Goal: Transaction & Acquisition: Register for event/course

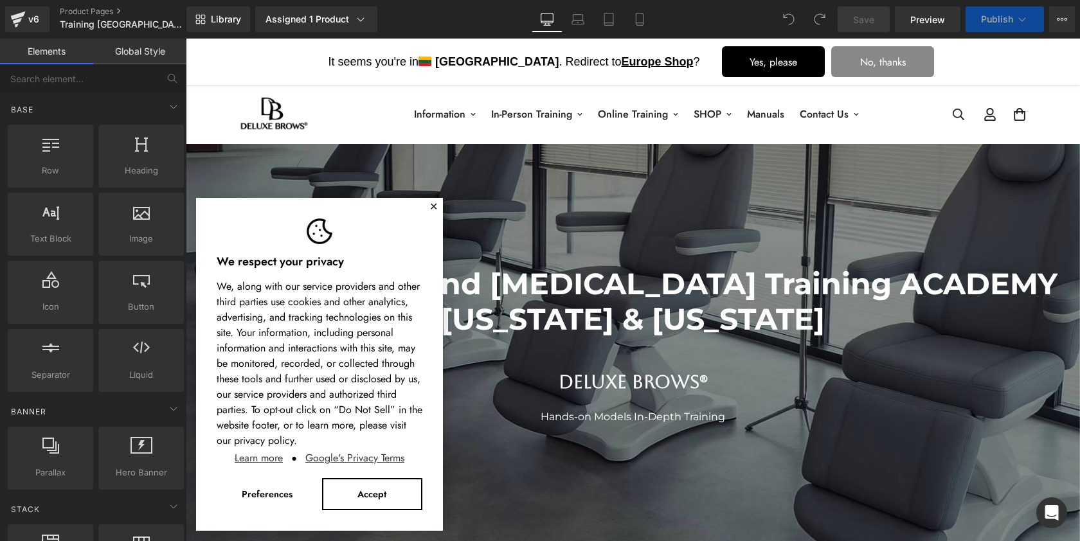
select select "Nano Brows 1.5 (booking fee)[DATE]-[DATE] [GEOGRAPHIC_DATA]"
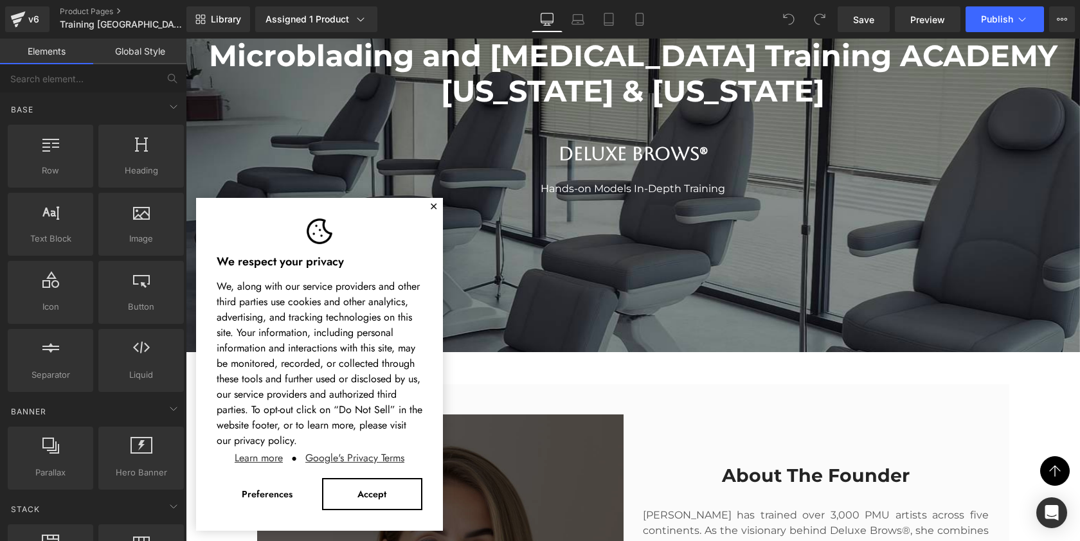
scroll to position [315, 0]
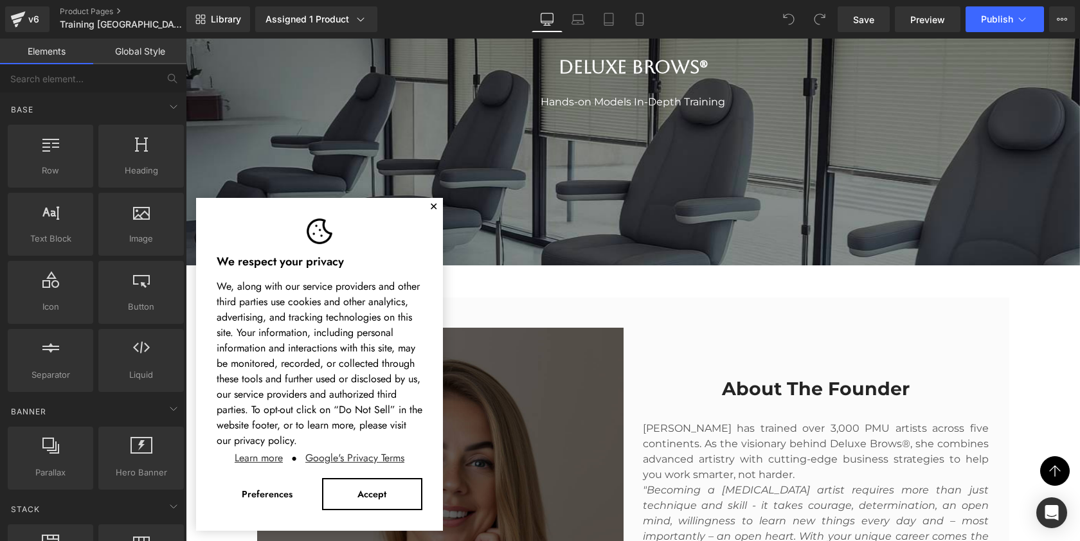
click at [432, 206] on button "✕" at bounding box center [434, 207] width 8 height 8
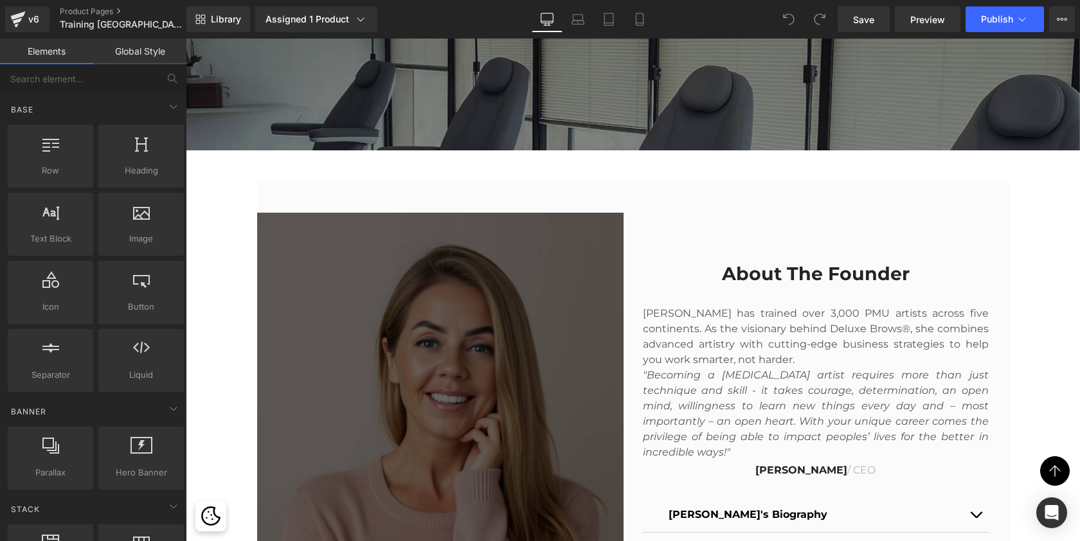
scroll to position [445, 0]
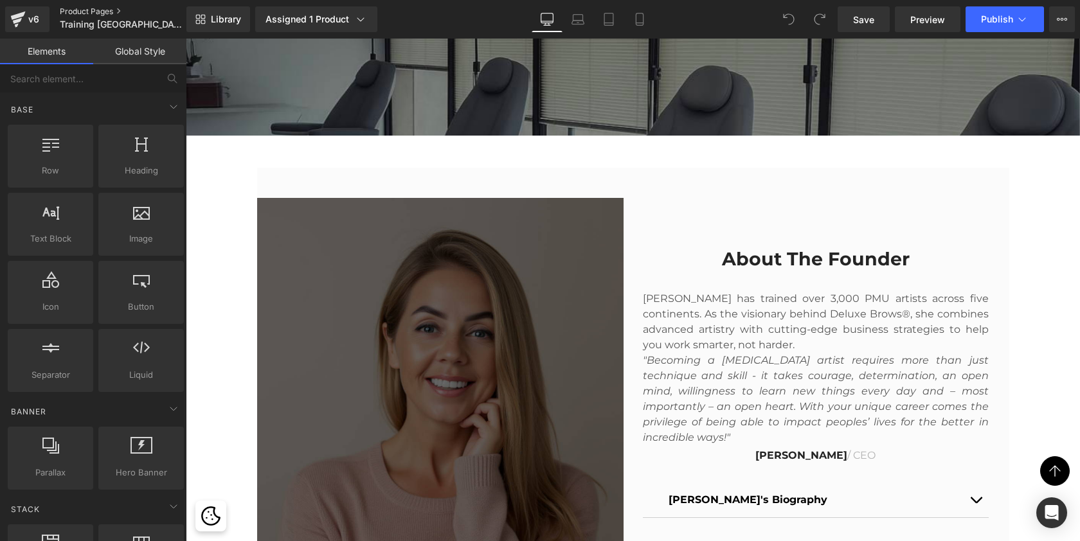
click at [93, 9] on link "Product Pages" at bounding box center [134, 11] width 148 height 10
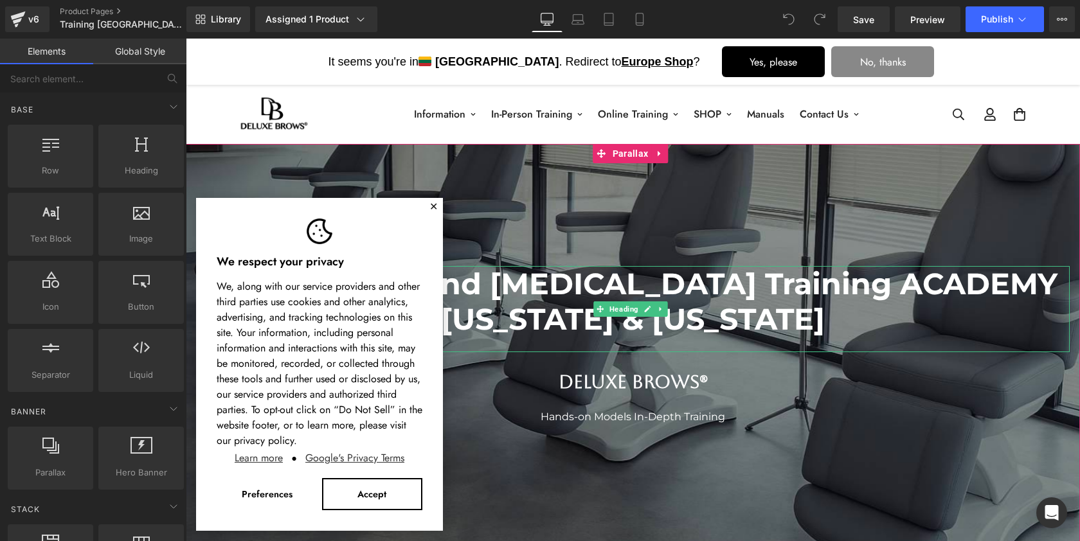
scroll to position [41, 0]
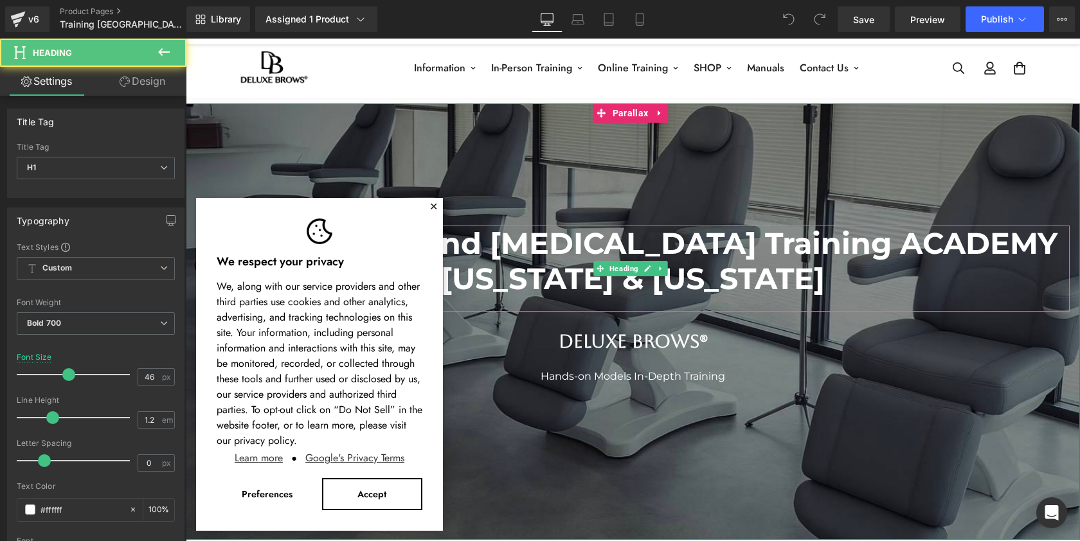
click at [706, 269] on h1 "Microblading and [MEDICAL_DATA] Training ACADEMY [US_STATE] & [US_STATE]" at bounding box center [633, 261] width 874 height 71
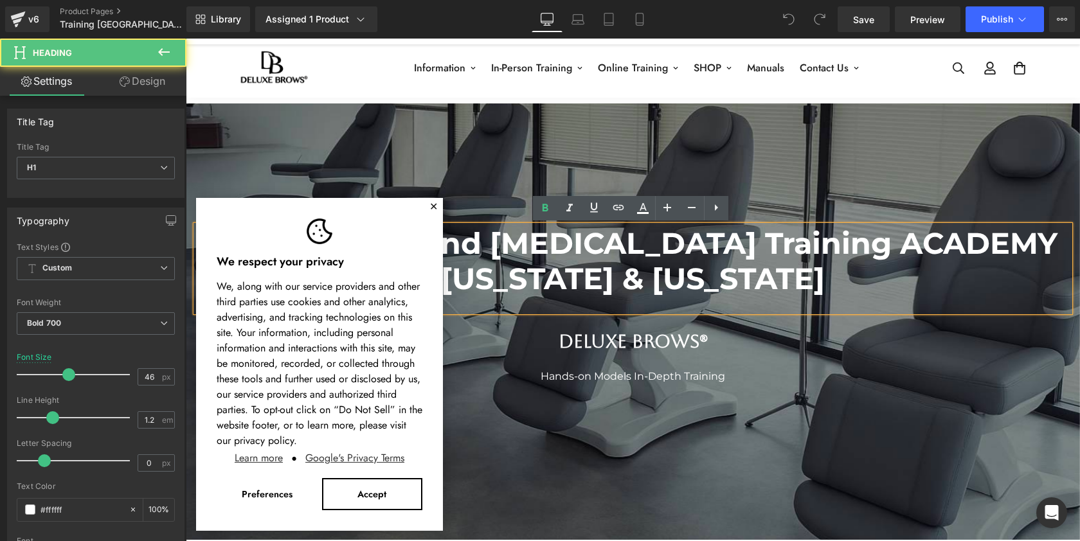
click at [755, 282] on h1 "Microblading and [MEDICAL_DATA] Training ACADEMY [US_STATE] & [US_STATE]" at bounding box center [633, 261] width 874 height 71
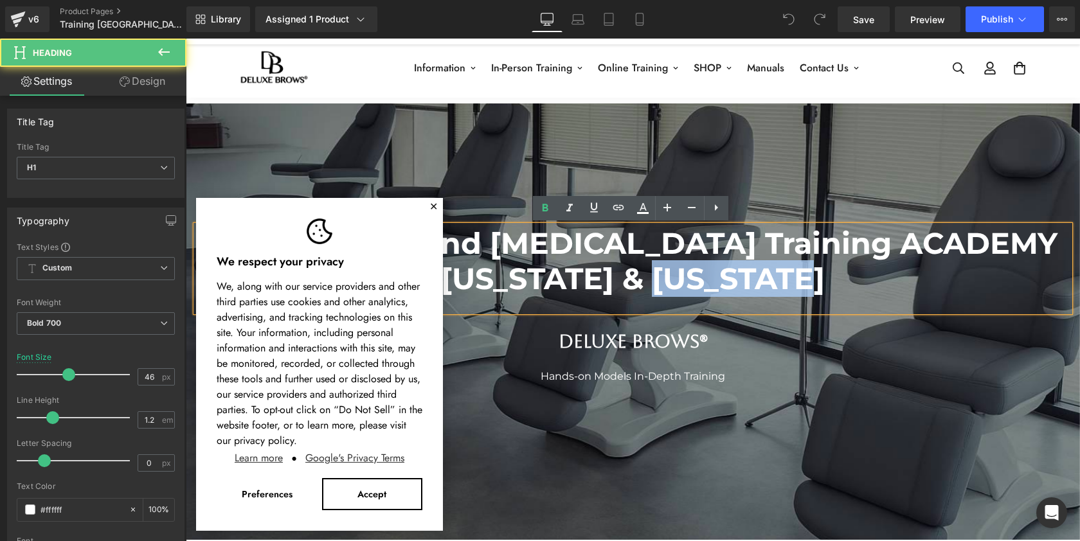
drag, startPoint x: 733, startPoint y: 278, endPoint x: 900, endPoint y: 284, distance: 167.3
click at [900, 284] on h1 "Microblading and [MEDICAL_DATA] Training ACADEMY [US_STATE] & [US_STATE]" at bounding box center [633, 261] width 874 height 71
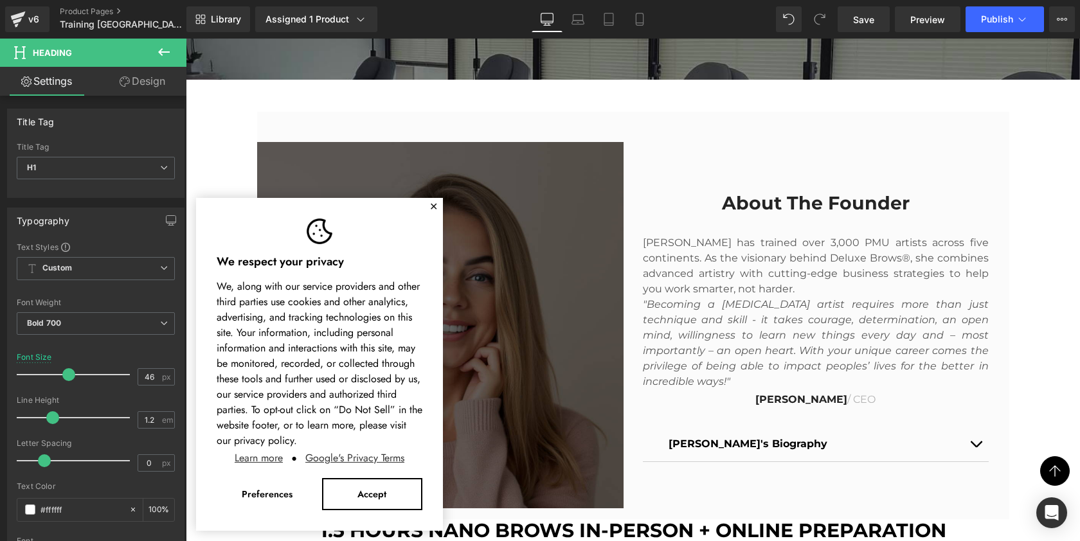
scroll to position [511, 0]
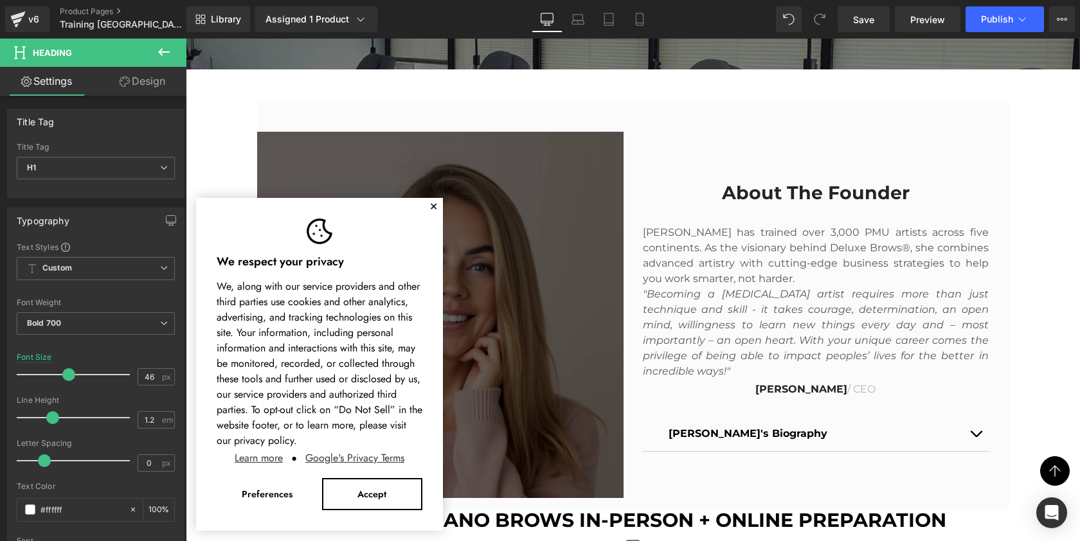
click at [433, 203] on button "✕" at bounding box center [434, 207] width 8 height 8
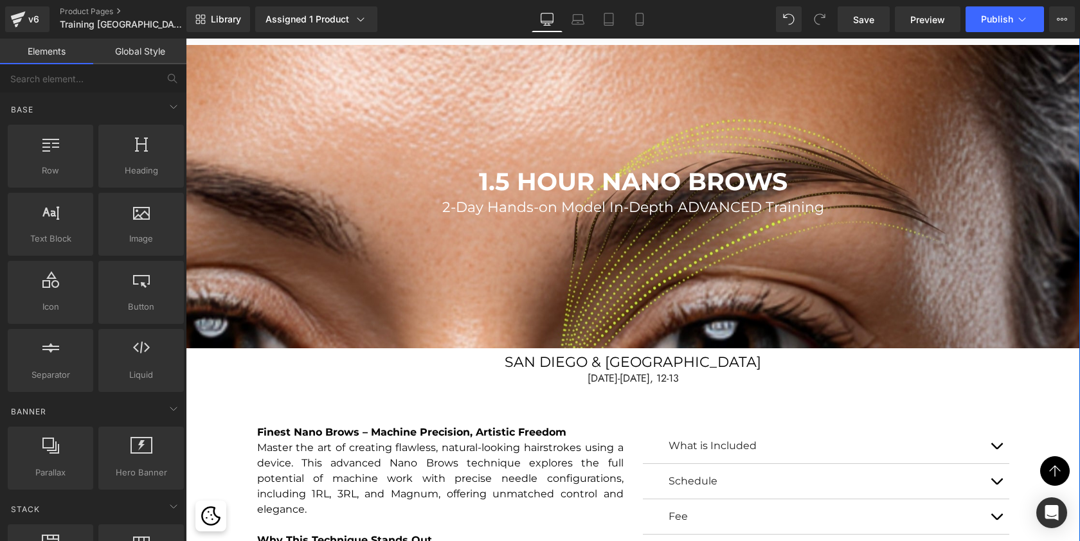
scroll to position [1046, 0]
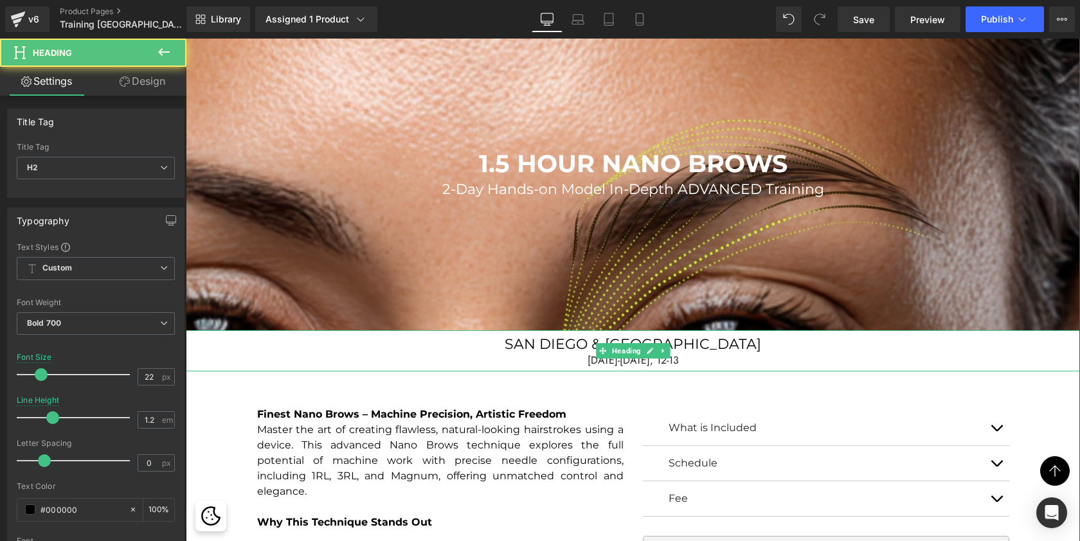
click at [593, 338] on span "SAN DIEGO & [GEOGRAPHIC_DATA]" at bounding box center [633, 344] width 257 height 17
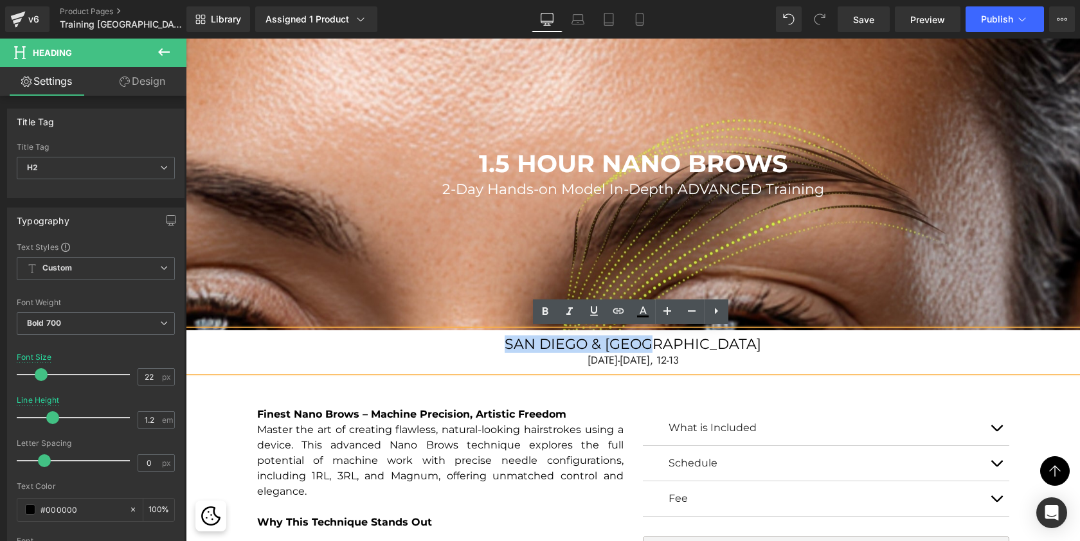
drag, startPoint x: 556, startPoint y: 341, endPoint x: 722, endPoint y: 347, distance: 165.3
click at [722, 347] on h2 "SAN DIEGO & [GEOGRAPHIC_DATA]" at bounding box center [633, 344] width 895 height 17
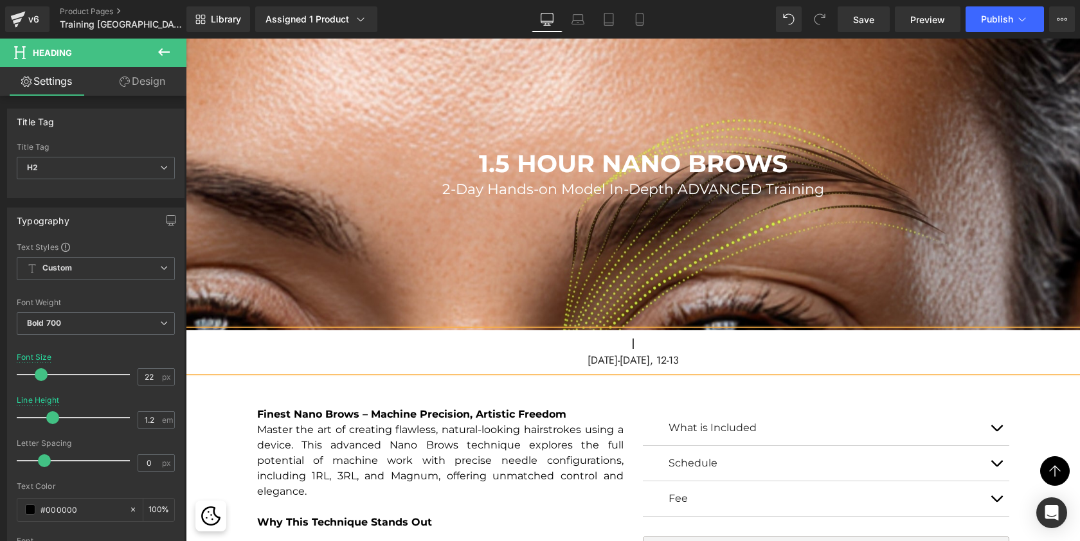
scroll to position [6835, 889]
drag, startPoint x: 655, startPoint y: 356, endPoint x: 634, endPoint y: 354, distance: 20.7
click at [634, 354] on span "[DATE]-[DATE], 12-13" at bounding box center [633, 360] width 91 height 15
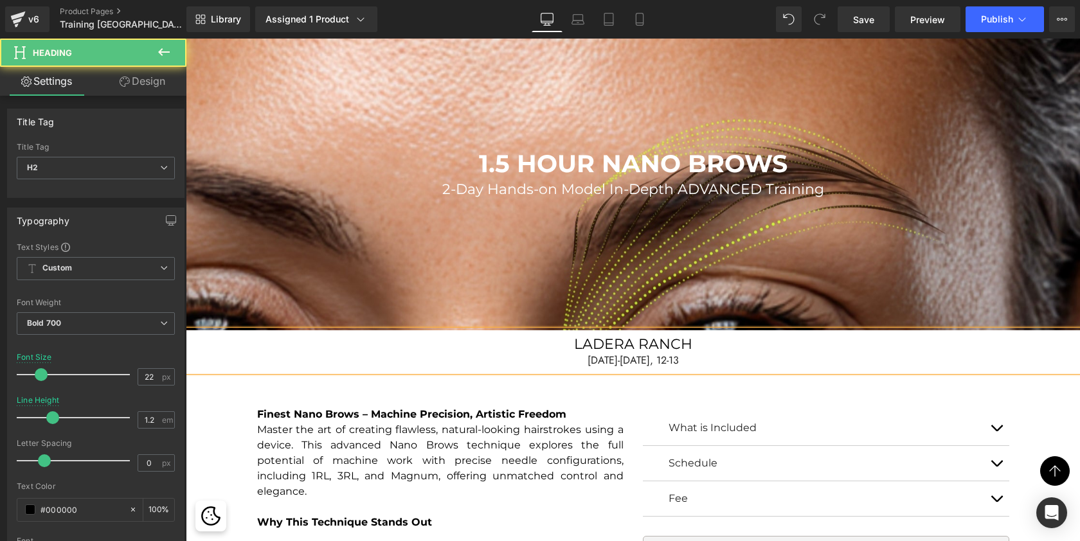
drag, startPoint x: 693, startPoint y: 359, endPoint x: 661, endPoint y: 356, distance: 32.3
click at [661, 356] on div "DECEMBER 27-28, 12-13" at bounding box center [633, 360] width 895 height 15
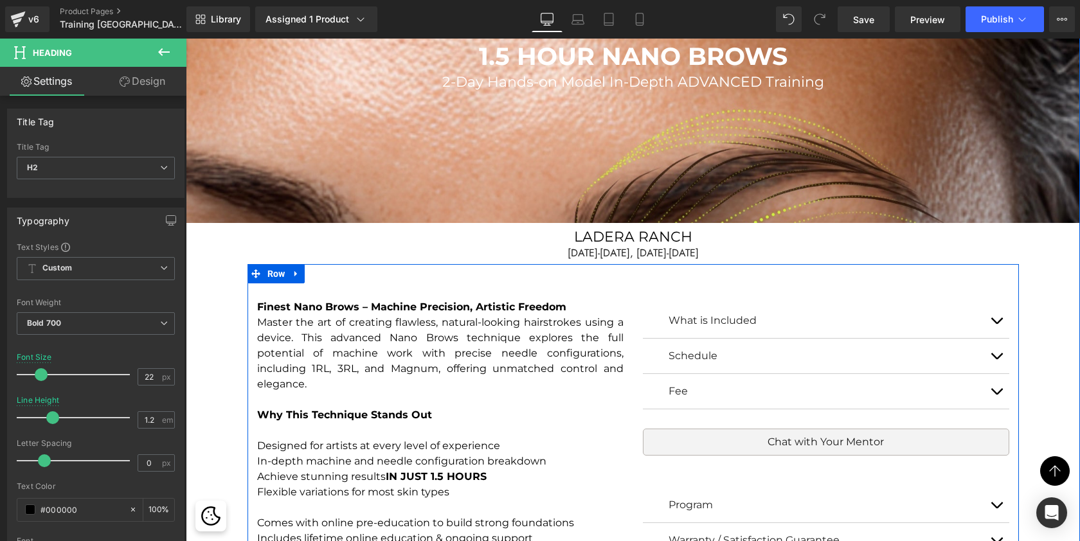
scroll to position [1154, 0]
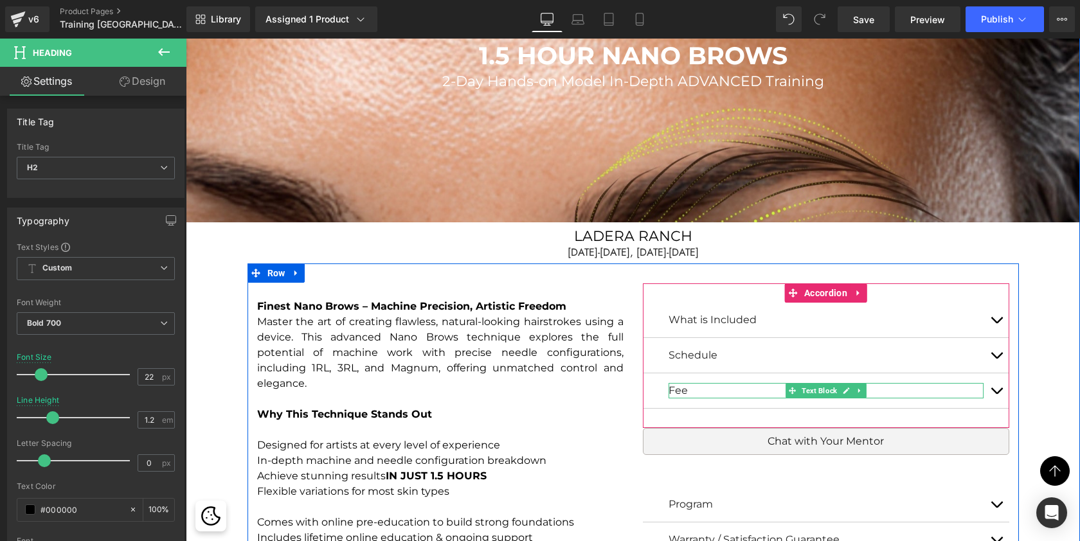
click at [714, 395] on div at bounding box center [826, 396] width 315 height 3
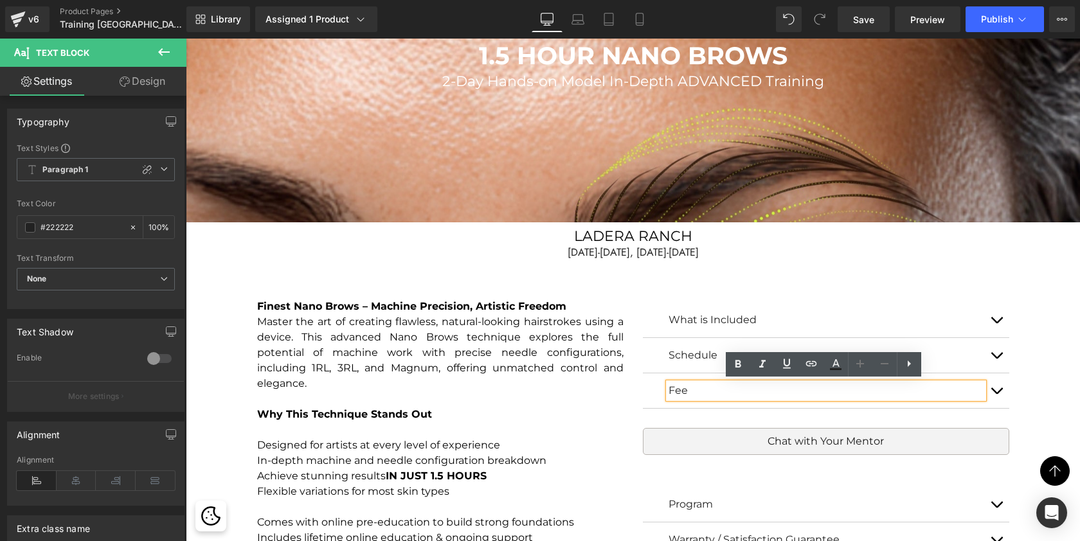
click at [999, 395] on button "button" at bounding box center [997, 391] width 26 height 35
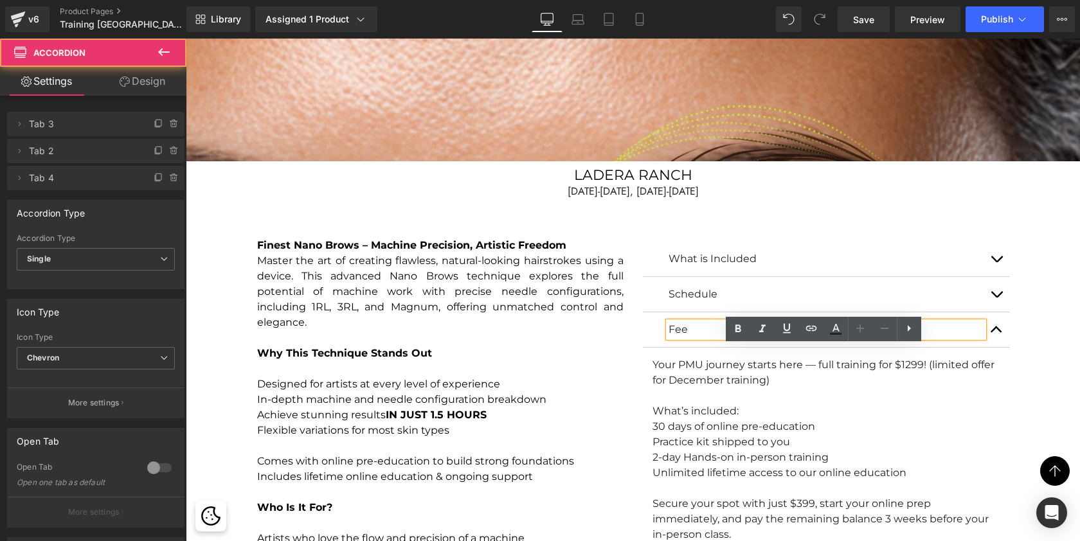
scroll to position [1218, 0]
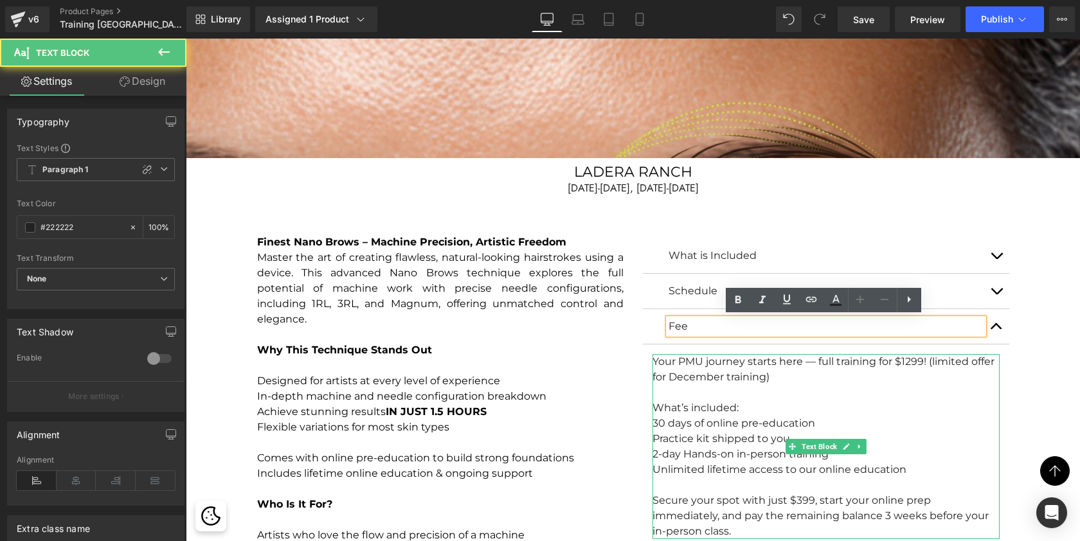
click at [884, 359] on div "Your PMU journey starts here — full training for $1299! (limited offer for Dece…" at bounding box center [826, 446] width 347 height 185
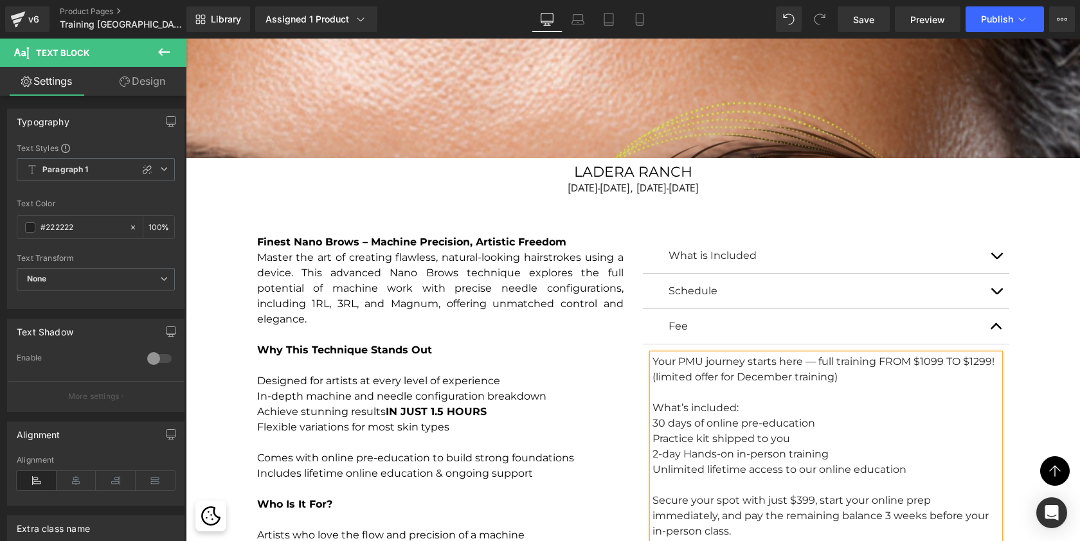
click at [943, 361] on div "Your PMU journey starts here — full training FROM $1099 TO $1299! (limited offe…" at bounding box center [826, 446] width 347 height 185
click at [836, 376] on div "Your PMU journey starts here — full training FROM $1099 (EARLY BIRD) TO $1299! …" at bounding box center [826, 446] width 347 height 185
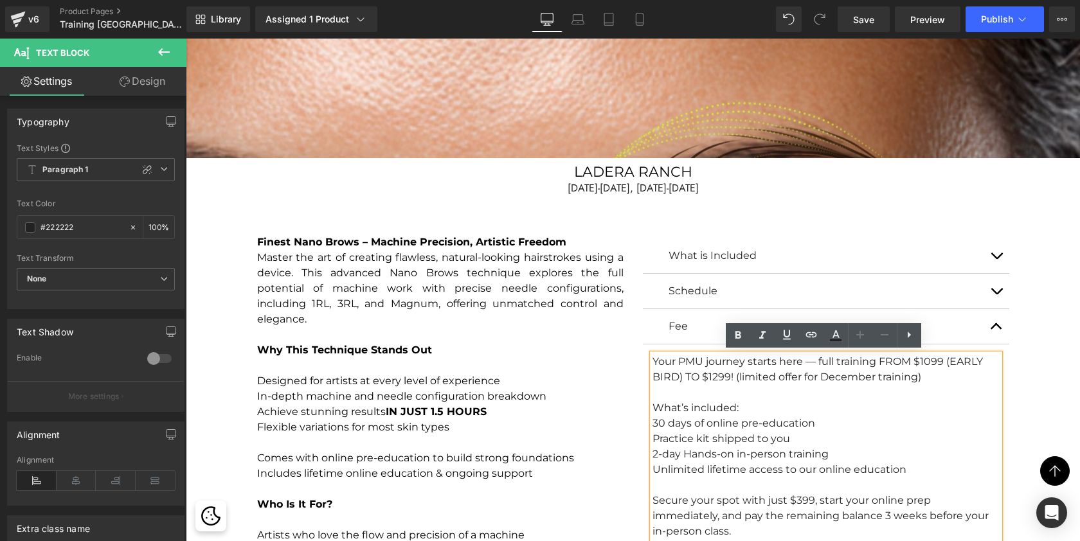
click at [877, 375] on div "Your PMU journey starts here — full training FROM $1099 (EARLY BIRD) TO $1299! …" at bounding box center [826, 446] width 347 height 185
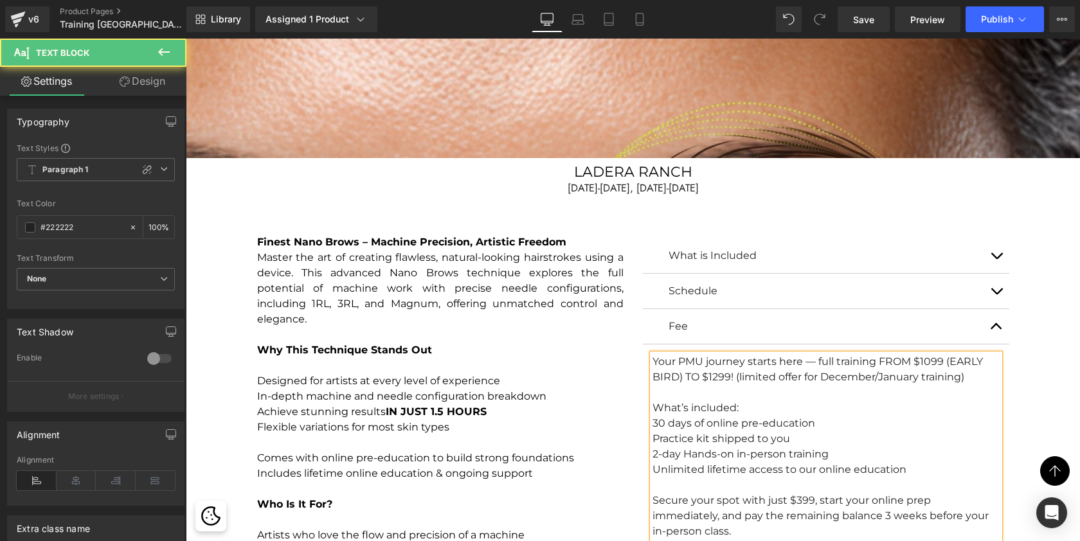
click at [980, 392] on div at bounding box center [826, 392] width 347 height 15
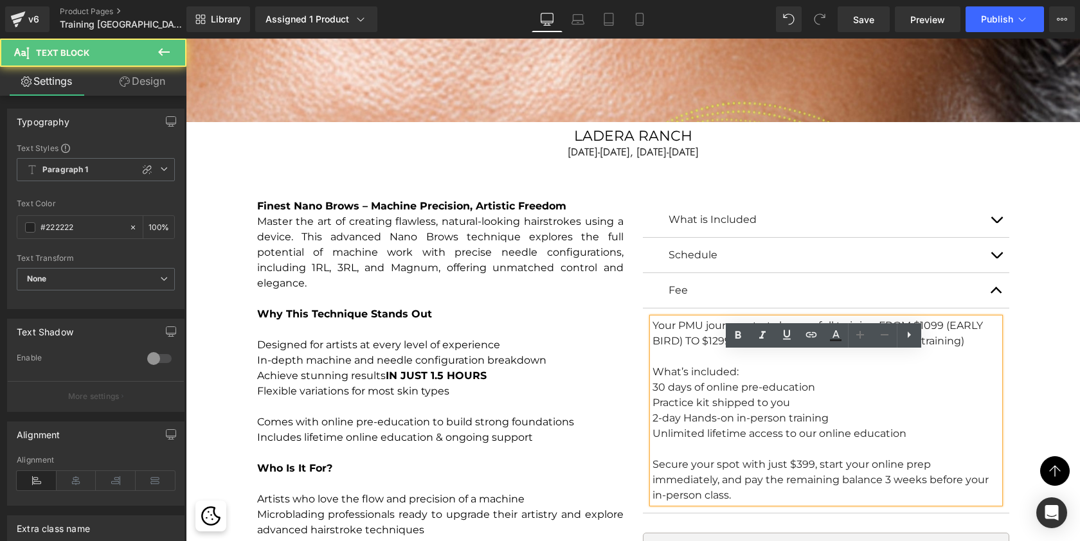
scroll to position [1260, 0]
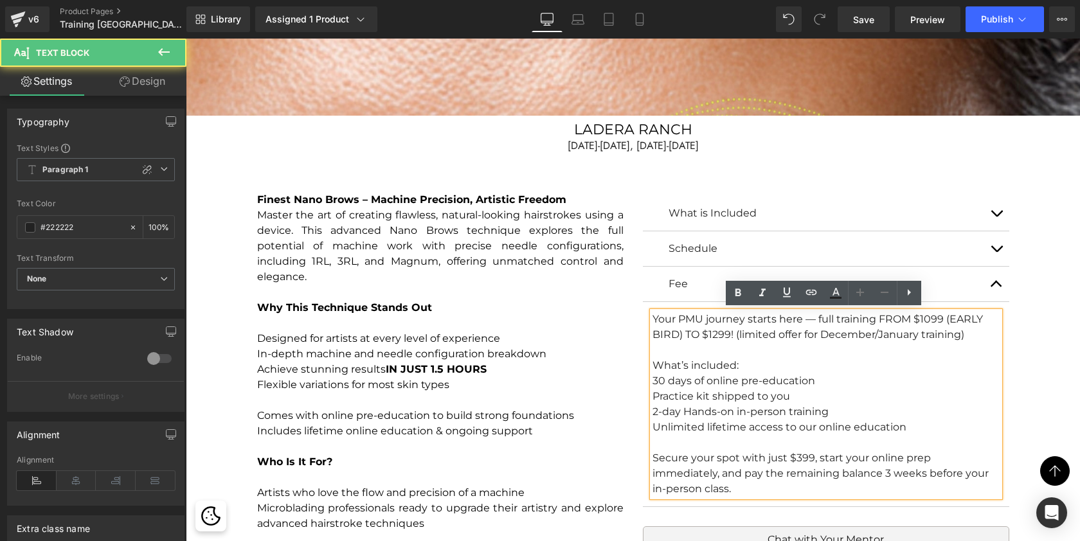
click at [797, 455] on div "Secure your spot with just $399, start your online prep immediately, and pay th…" at bounding box center [826, 474] width 347 height 46
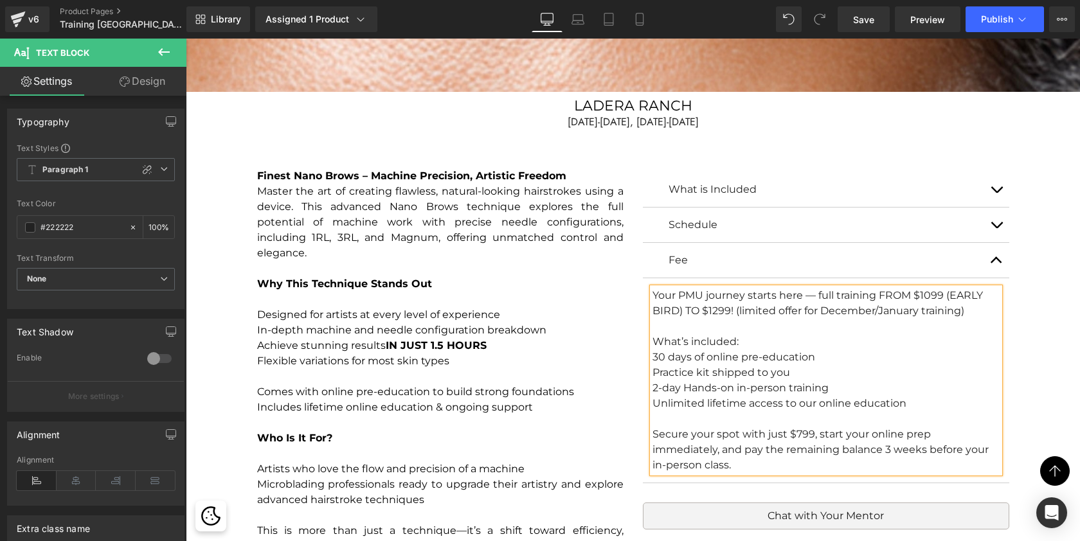
scroll to position [1285, 0]
click at [921, 349] on div "30 days of online pre-education" at bounding box center [826, 356] width 347 height 15
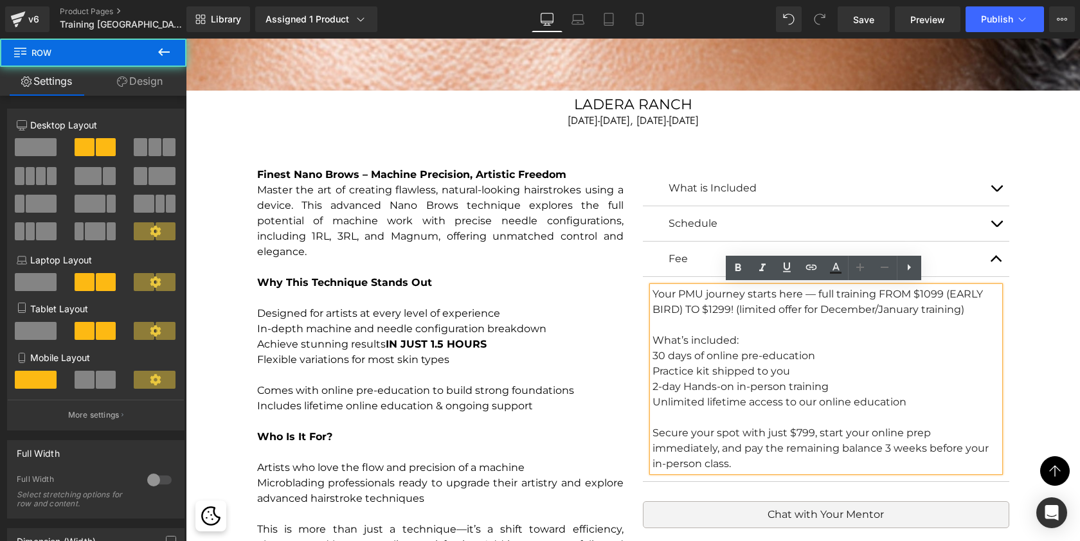
click at [1010, 383] on div "What is Included Text Block Practice Kit Workbook Practice Cards with Templates…" at bounding box center [826, 472] width 386 height 641
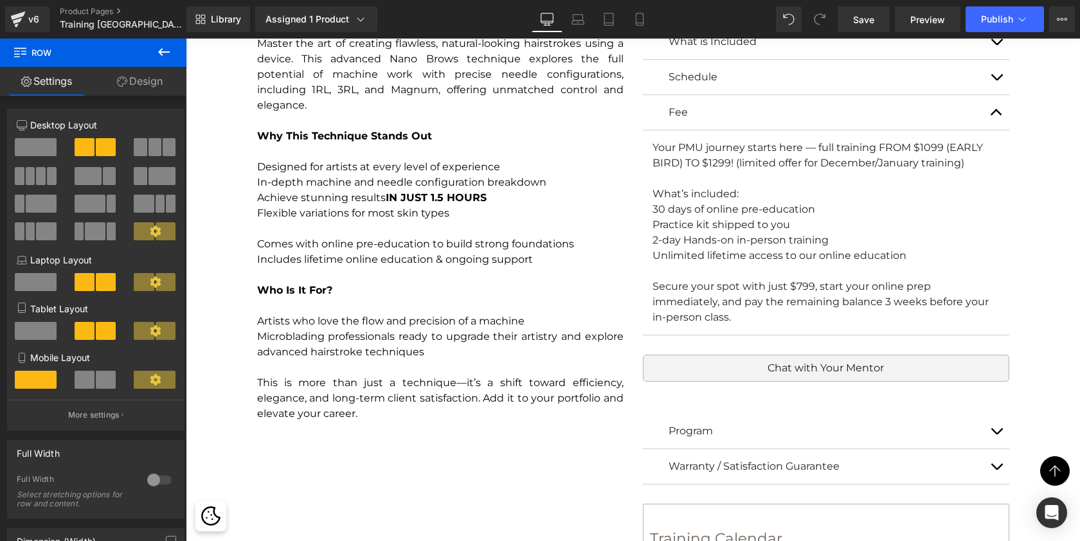
scroll to position [1433, 0]
